Goal: Navigation & Orientation: Find specific page/section

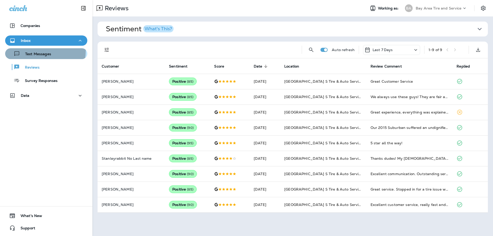
click at [35, 51] on div "Text Messages" at bounding box center [29, 54] width 44 height 8
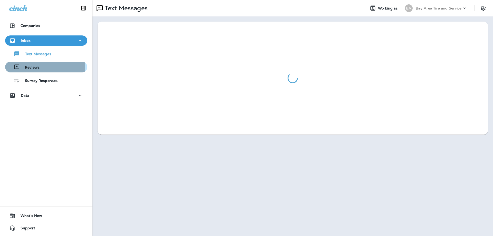
click at [32, 67] on p "Reviews" at bounding box center [30, 67] width 20 height 5
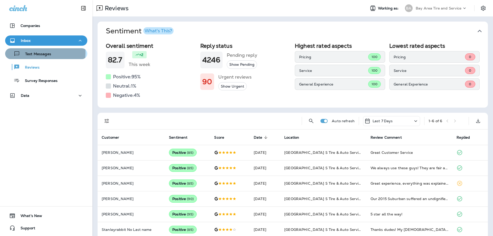
click at [36, 53] on p "Text Messages" at bounding box center [35, 54] width 31 height 5
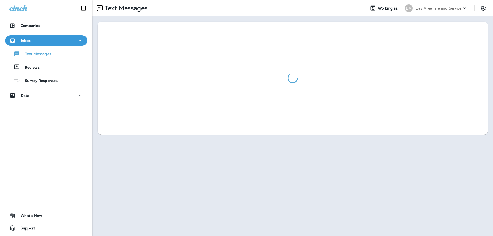
click at [309, 74] on div at bounding box center [293, 78] width 391 height 10
click at [310, 72] on div at bounding box center [293, 78] width 391 height 113
click at [311, 72] on div at bounding box center [293, 78] width 391 height 113
